Goal: Communication & Community: Ask a question

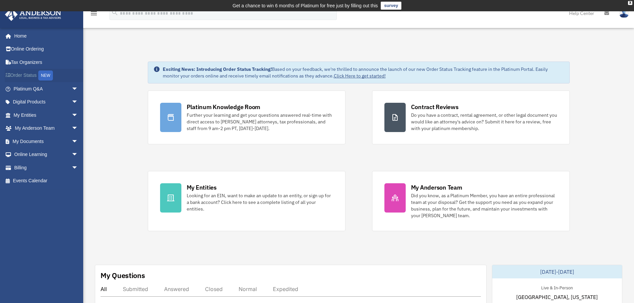
click at [47, 75] on div "NEW" at bounding box center [45, 76] width 15 height 10
click at [37, 141] on link "My Documents arrow_drop_down" at bounding box center [46, 141] width 83 height 13
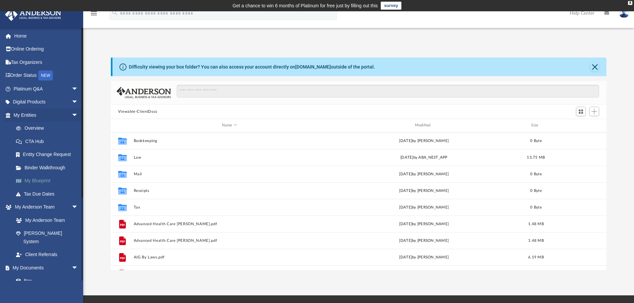
click at [43, 178] on link "My Blueprint" at bounding box center [48, 180] width 79 height 13
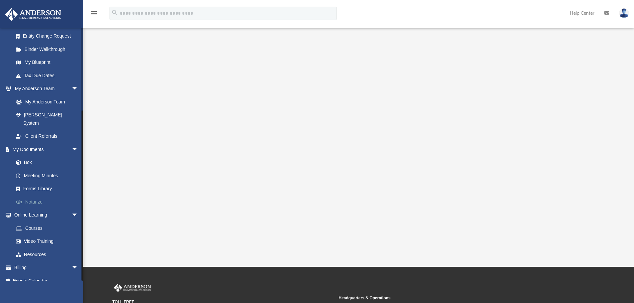
scroll to position [82, 0]
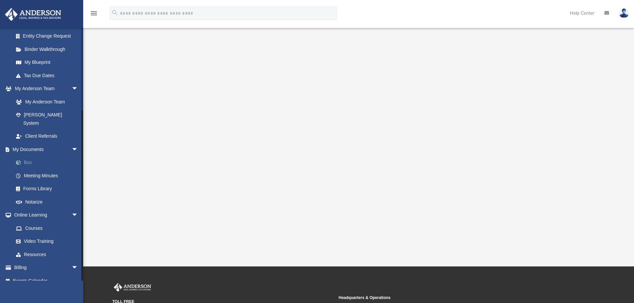
click at [29, 156] on link "Box" at bounding box center [48, 162] width 79 height 13
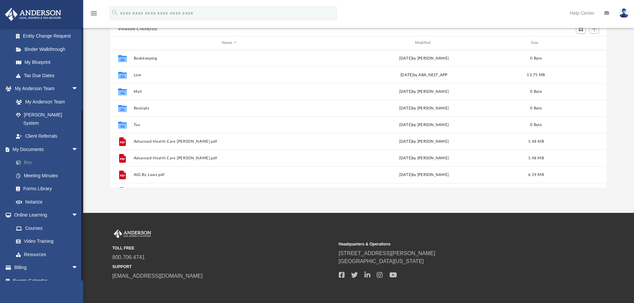
scroll to position [146, 490]
click at [42, 182] on link "Forms Library" at bounding box center [48, 188] width 79 height 13
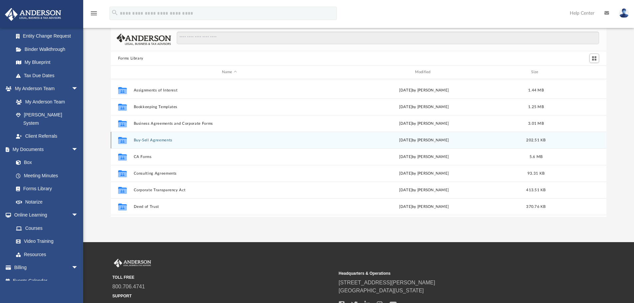
scroll to position [106, 0]
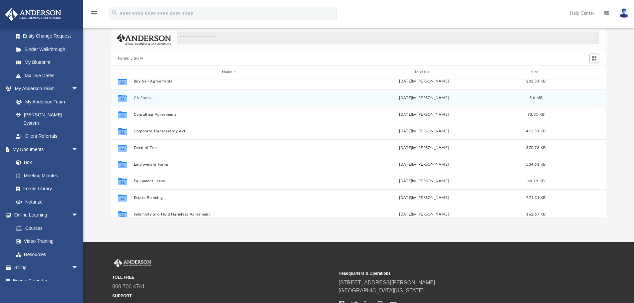
click at [521, 96] on div "Collaborated Folder CA Forms Thu Jul 13 2023 by Taryn Biever 5.6 MB" at bounding box center [359, 97] width 496 height 17
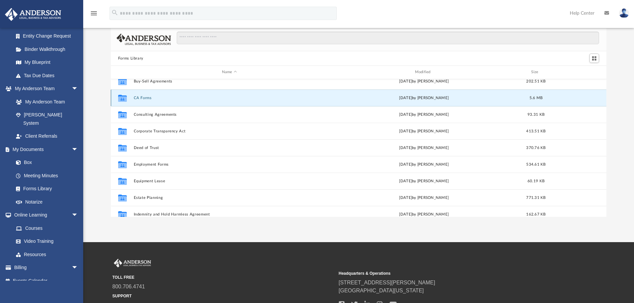
click at [122, 101] on icon "grid" at bounding box center [122, 98] width 9 height 5
click at [138, 96] on button "CA Forms" at bounding box center [229, 98] width 192 height 4
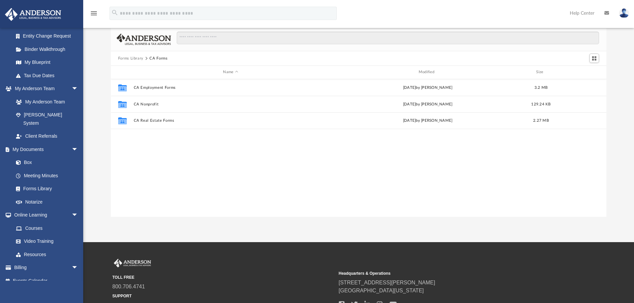
scroll to position [0, 0]
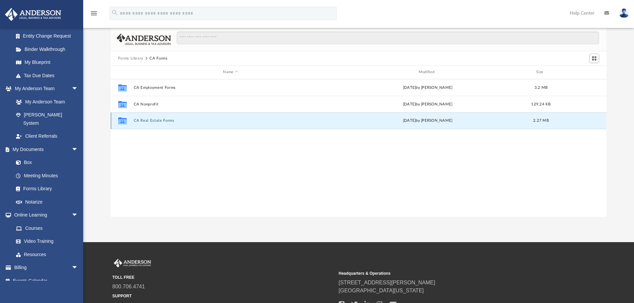
click at [155, 122] on button "CA Real Estate Forms" at bounding box center [230, 120] width 194 height 4
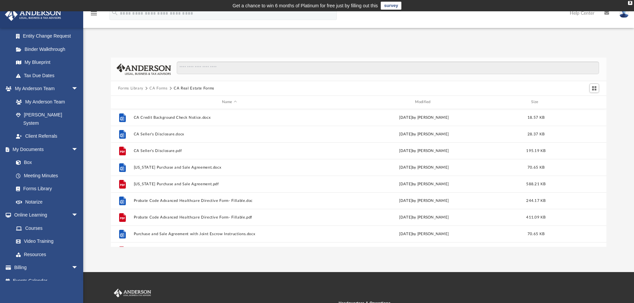
click at [161, 86] on button "CA Forms" at bounding box center [158, 88] width 18 height 6
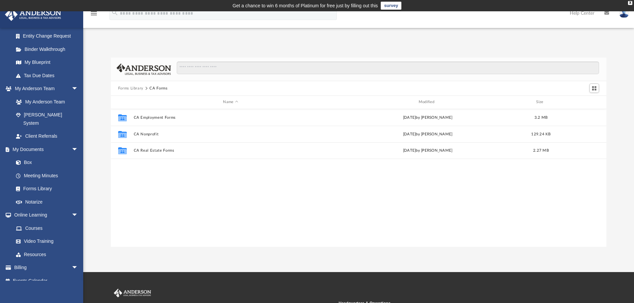
click at [137, 87] on button "Forms Library" at bounding box center [130, 88] width 25 height 6
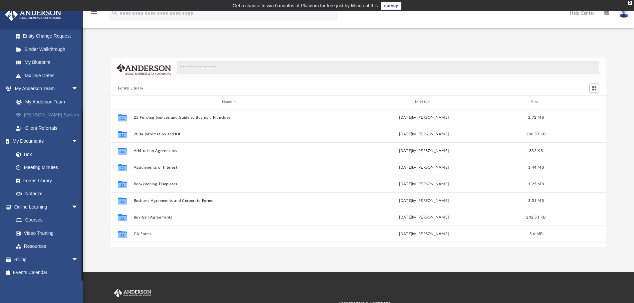
click at [40, 115] on link "[PERSON_NAME] System" at bounding box center [48, 114] width 79 height 13
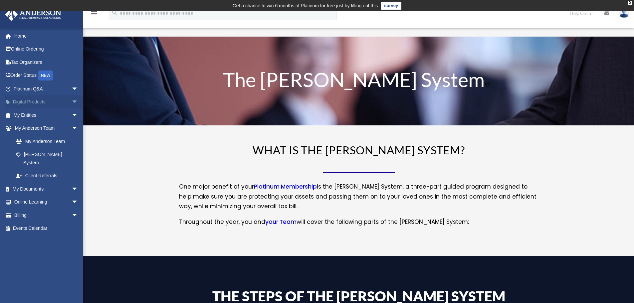
click at [41, 104] on link "Digital Products arrow_drop_down" at bounding box center [46, 101] width 83 height 13
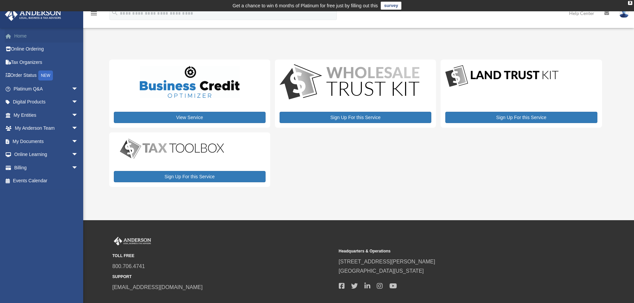
click at [23, 38] on link "Home" at bounding box center [46, 35] width 83 height 13
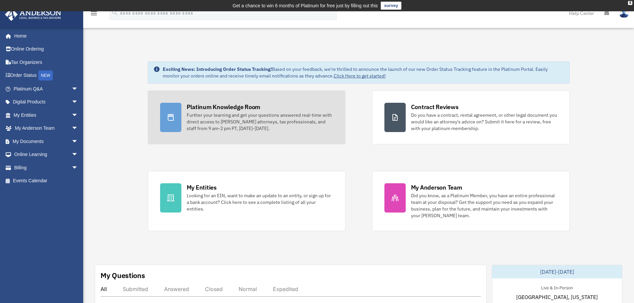
click at [224, 108] on div "Platinum Knowledge Room" at bounding box center [224, 107] width 74 height 8
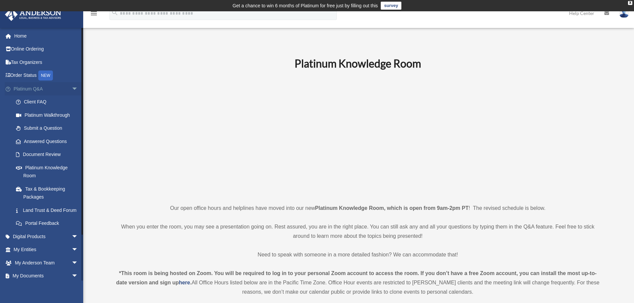
click at [72, 86] on span "arrow_drop_down" at bounding box center [78, 89] width 13 height 14
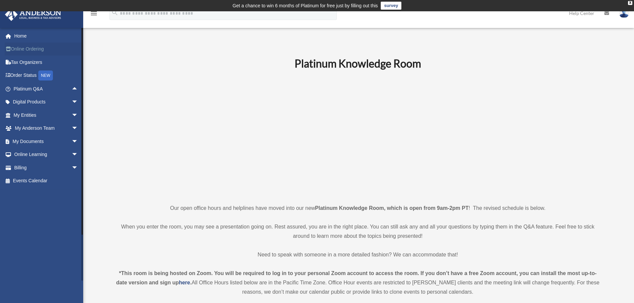
click at [32, 47] on link "Online Ordering" at bounding box center [46, 49] width 83 height 13
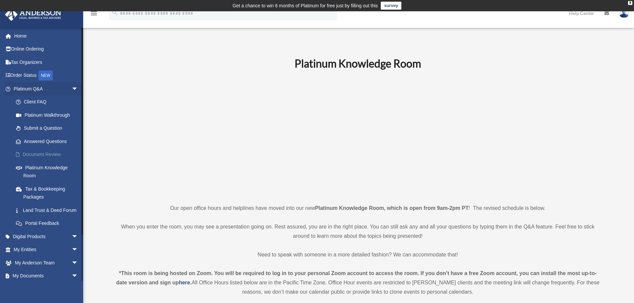
click at [39, 154] on link "Document Review" at bounding box center [48, 154] width 79 height 13
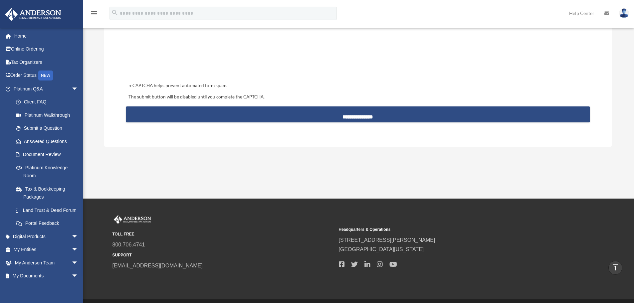
scroll to position [656, 0]
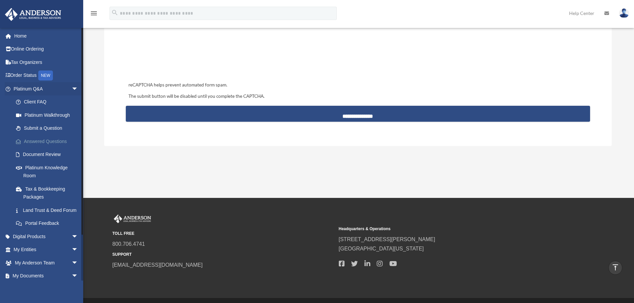
click at [54, 140] on link "Answered Questions" at bounding box center [48, 141] width 79 height 13
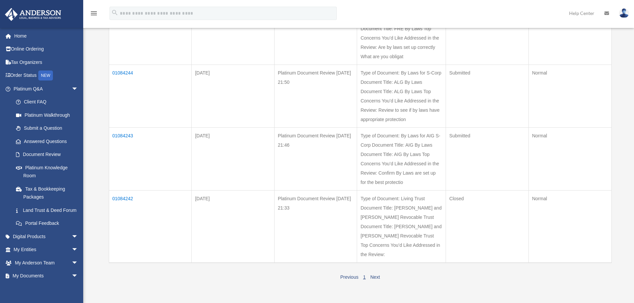
scroll to position [138, 0]
click at [124, 197] on td "01084242" at bounding box center [150, 226] width 83 height 73
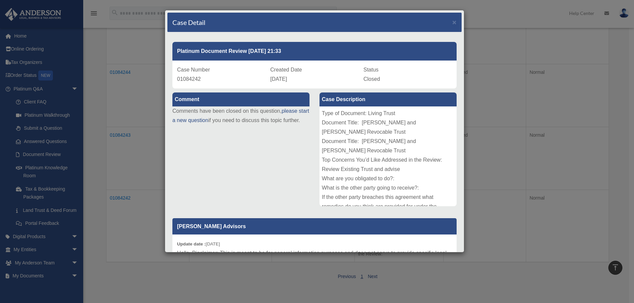
click at [124, 197] on div "Case Detail × Platinum Document Review 08/20/2025 21:33 Case Number 01084242 Cr…" at bounding box center [317, 151] width 634 height 303
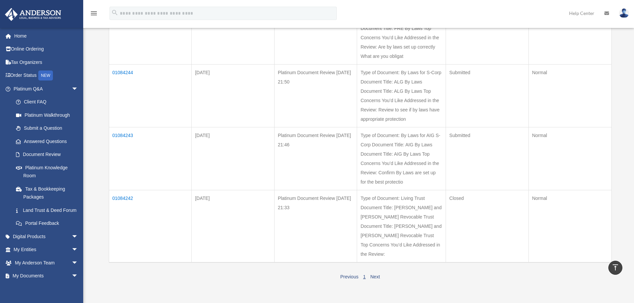
click at [124, 197] on td "01084242" at bounding box center [150, 226] width 83 height 73
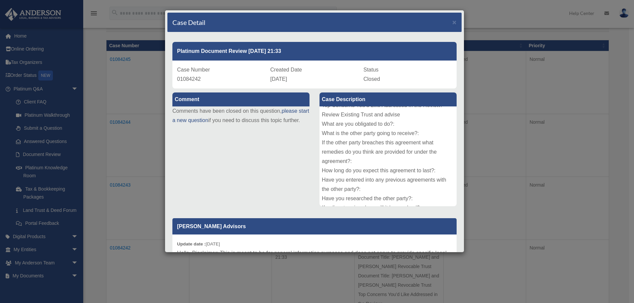
scroll to position [55, 0]
click at [409, 121] on div "Type of Document: Living Trust Document Title: Steven and Deborah Fenton Revoca…" at bounding box center [387, 156] width 137 height 100
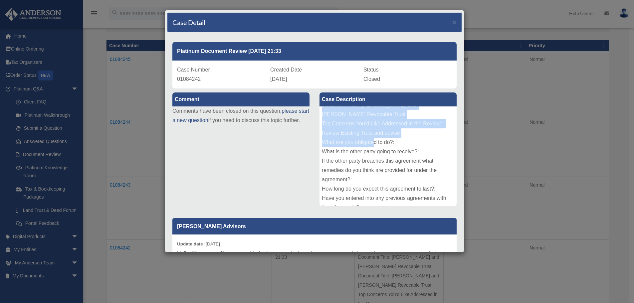
scroll to position [0, 0]
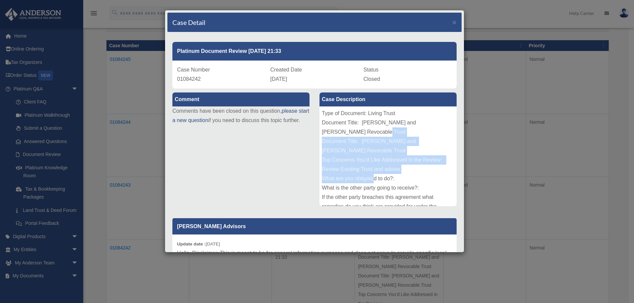
drag, startPoint x: 409, startPoint y: 121, endPoint x: 408, endPoint y: 134, distance: 13.0
click at [408, 134] on div "Type of Document: Living Trust Document Title: Steven and Deborah Fenton Revoca…" at bounding box center [387, 156] width 137 height 100
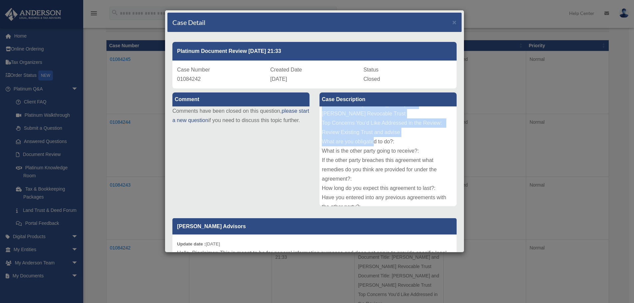
click at [408, 134] on div "Type of Document: Living Trust Document Title: Steven and Deborah Fenton Revoca…" at bounding box center [387, 156] width 137 height 100
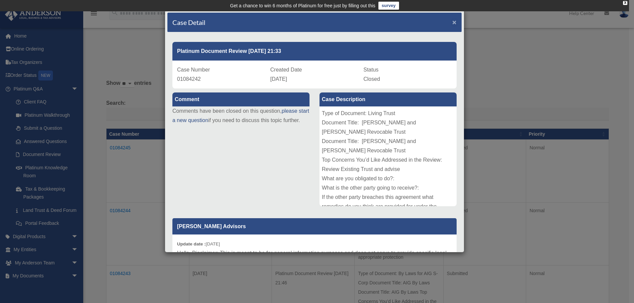
click at [452, 20] on span "×" at bounding box center [454, 22] width 4 height 8
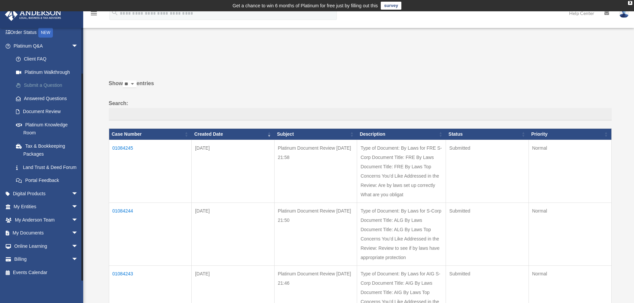
click at [41, 79] on link "Submit a Question" at bounding box center [48, 85] width 79 height 13
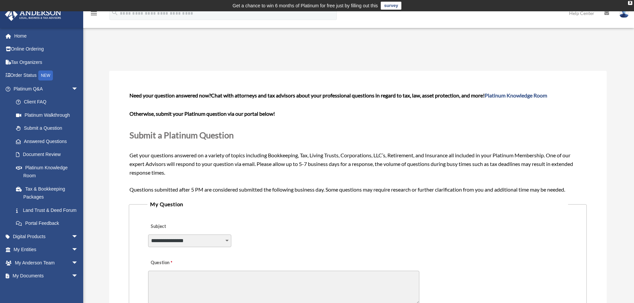
click at [227, 240] on select "**********" at bounding box center [189, 240] width 83 height 13
select select "******"
click at [148, 234] on select "**********" at bounding box center [189, 240] width 83 height 13
click at [282, 219] on div "**********" at bounding box center [357, 236] width 420 height 36
click at [196, 282] on textarea "Question" at bounding box center [283, 288] width 271 height 34
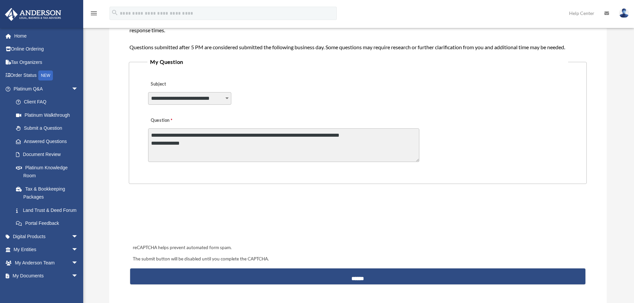
scroll to position [144, 0]
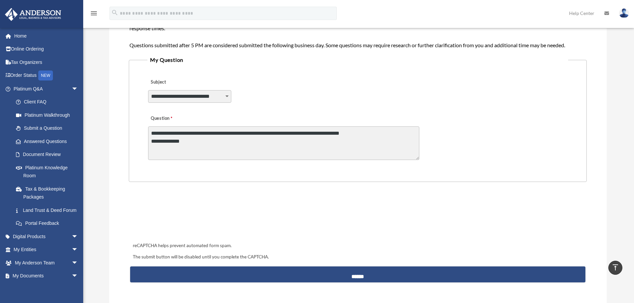
click at [367, 134] on textarea "**********" at bounding box center [283, 143] width 271 height 34
click at [192, 144] on textarea "**********" at bounding box center [283, 143] width 271 height 34
type textarea "**********"
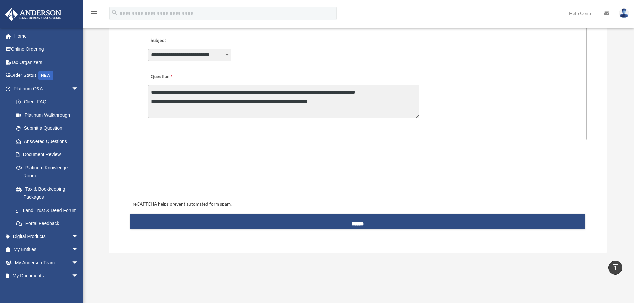
scroll to position [186, 0]
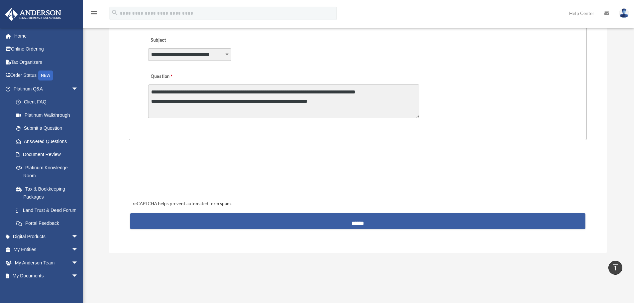
click at [282, 226] on input "******" at bounding box center [357, 221] width 455 height 16
